Goal: Task Accomplishment & Management: Use online tool/utility

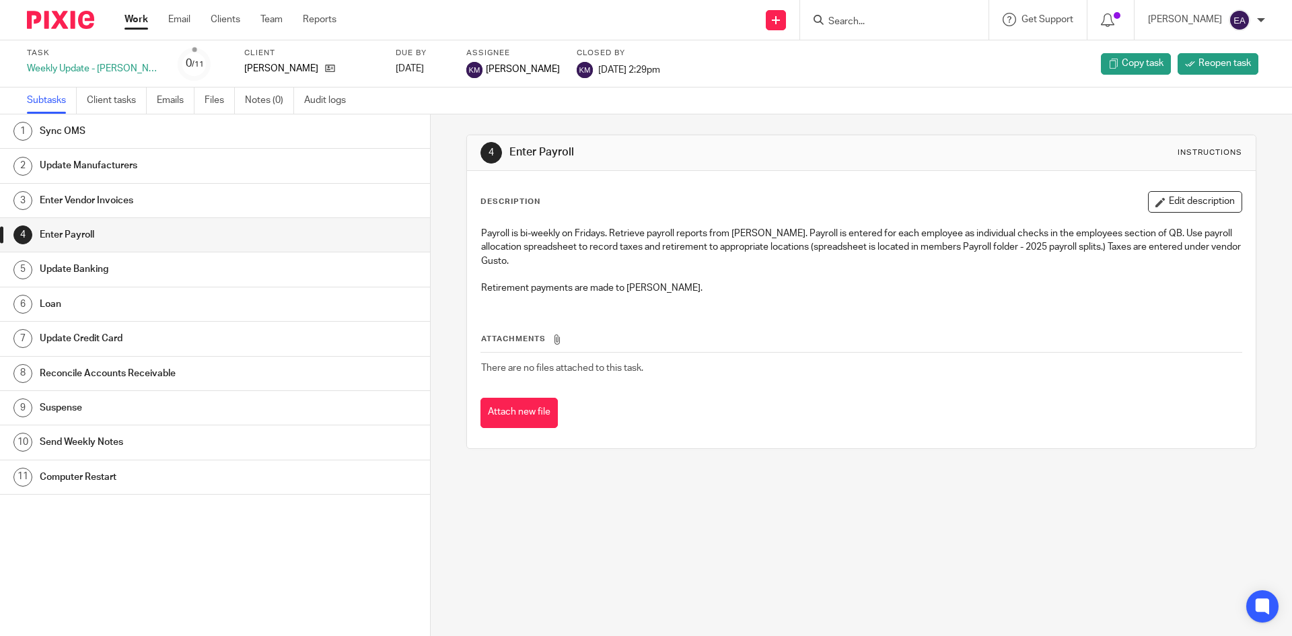
click at [98, 276] on h1 "Update Banking" at bounding box center [166, 269] width 252 height 20
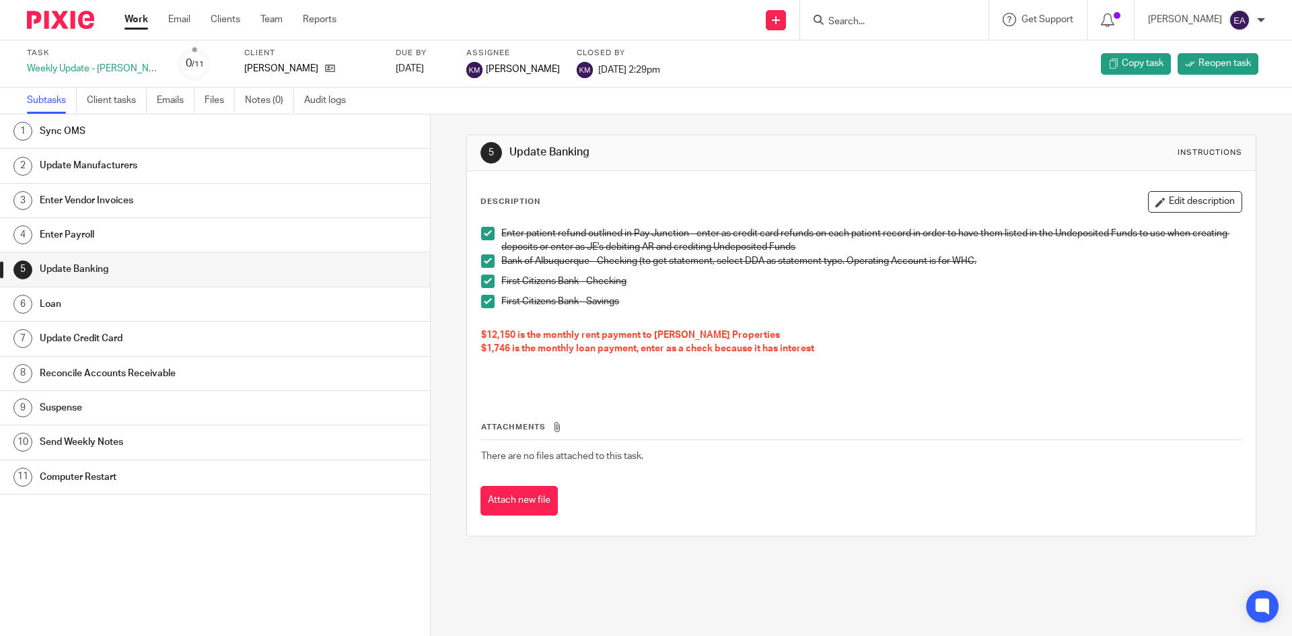
click at [31, 310] on div "6" at bounding box center [22, 304] width 19 height 19
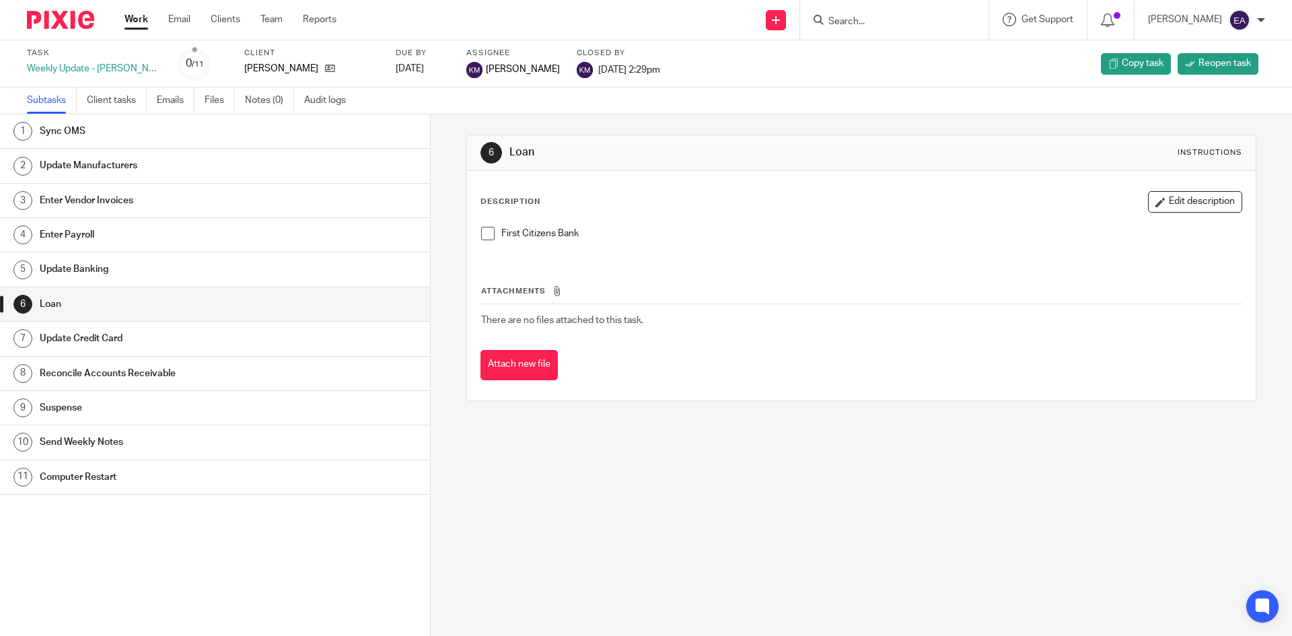
click at [87, 343] on h1 "Update Credit Card" at bounding box center [166, 338] width 252 height 20
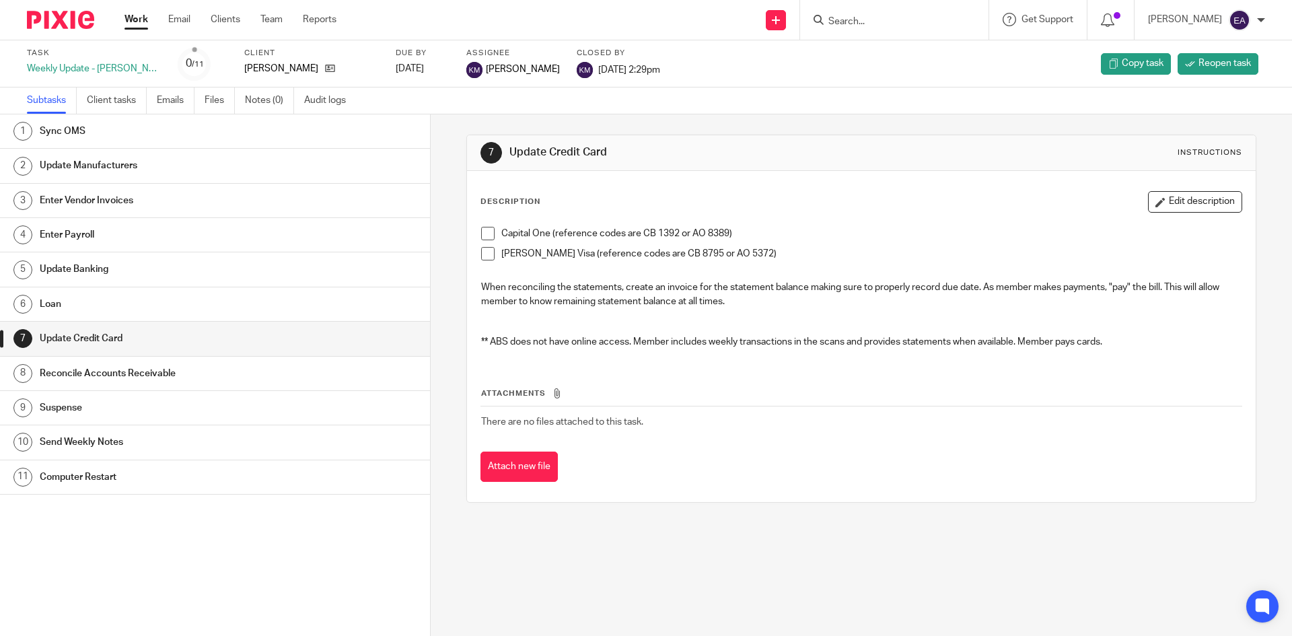
click at [120, 373] on h1 "Reconcile Accounts Receivable" at bounding box center [166, 373] width 252 height 20
